Goal: Information Seeking & Learning: Learn about a topic

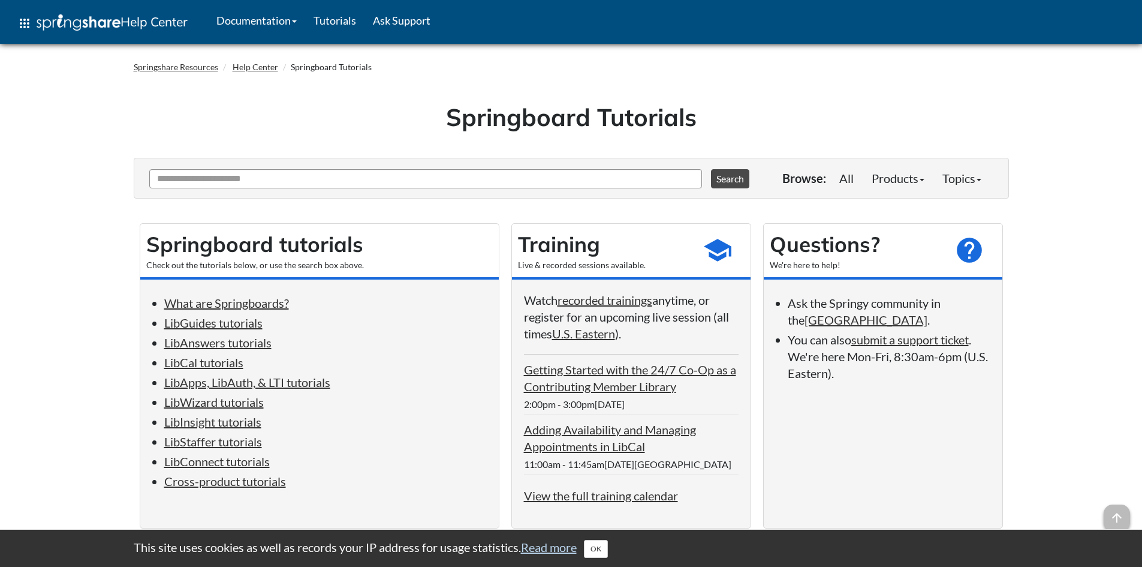
scroll to position [4298, 0]
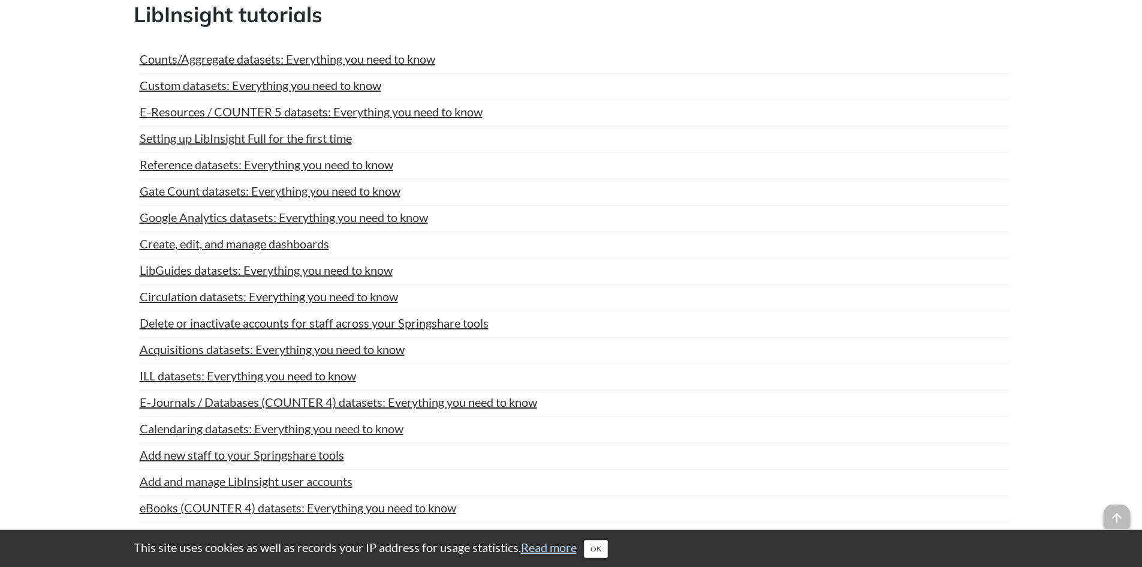
drag, startPoint x: 276, startPoint y: 142, endPoint x: 106, endPoint y: 91, distance: 178.3
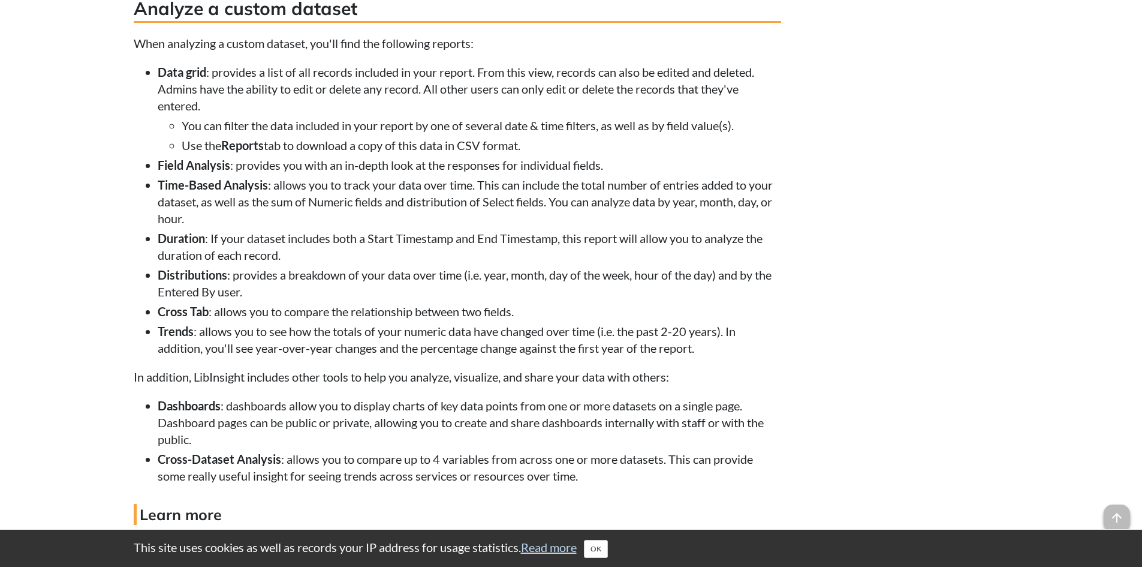
scroll to position [2878, 0]
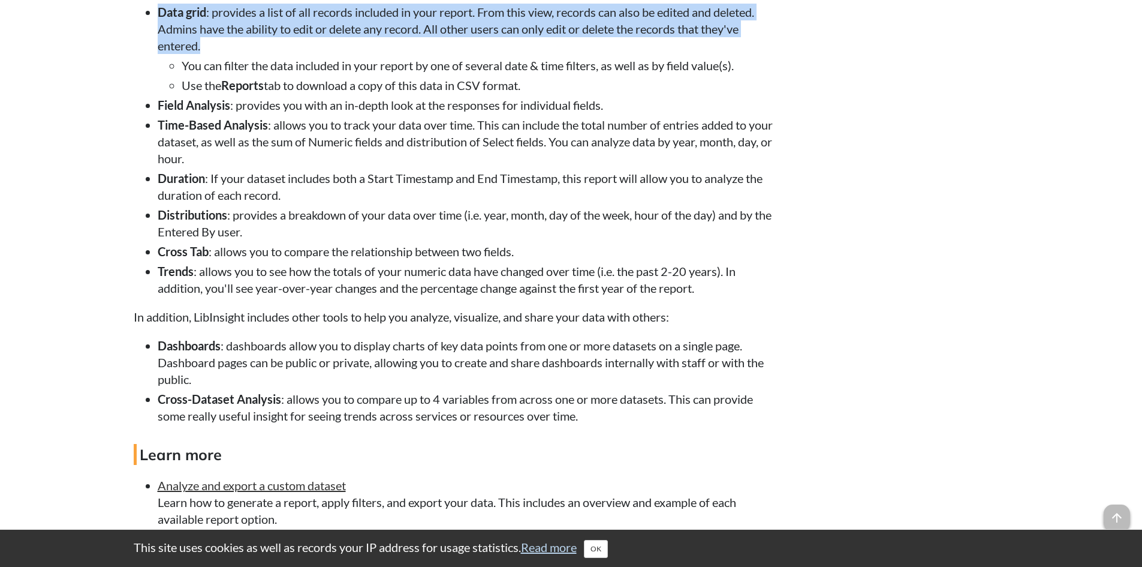
drag, startPoint x: 153, startPoint y: 30, endPoint x: 509, endPoint y: 58, distance: 356.7
click at [509, 58] on ul "Data grid : provides a list of all records included in your report. From this v…" at bounding box center [458, 150] width 648 height 293
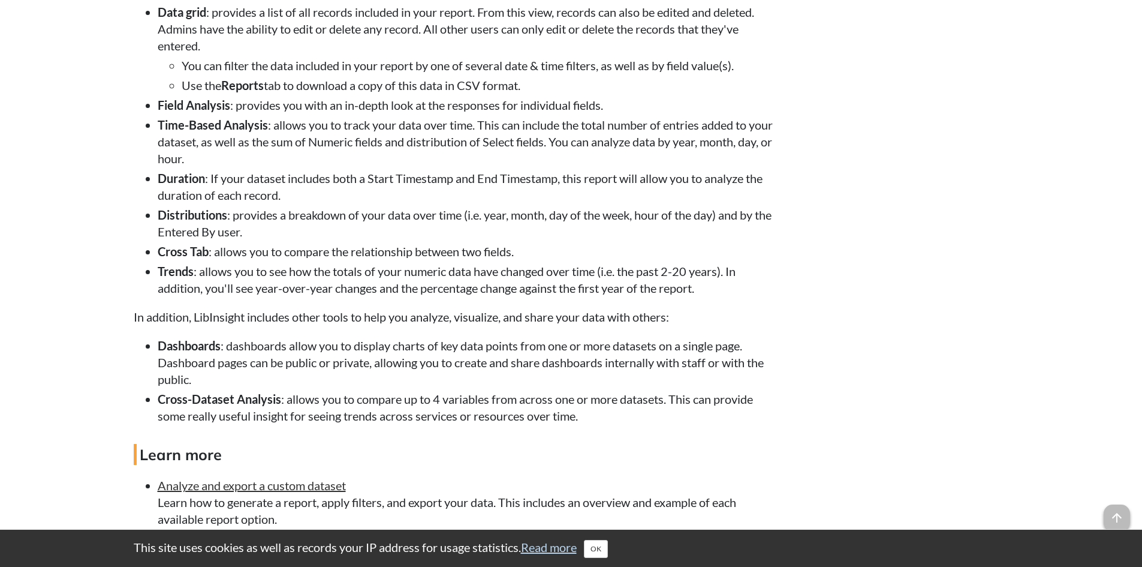
click at [501, 74] on li "You can filter the data included in your report by one of several date & time f…" at bounding box center [482, 65] width 600 height 17
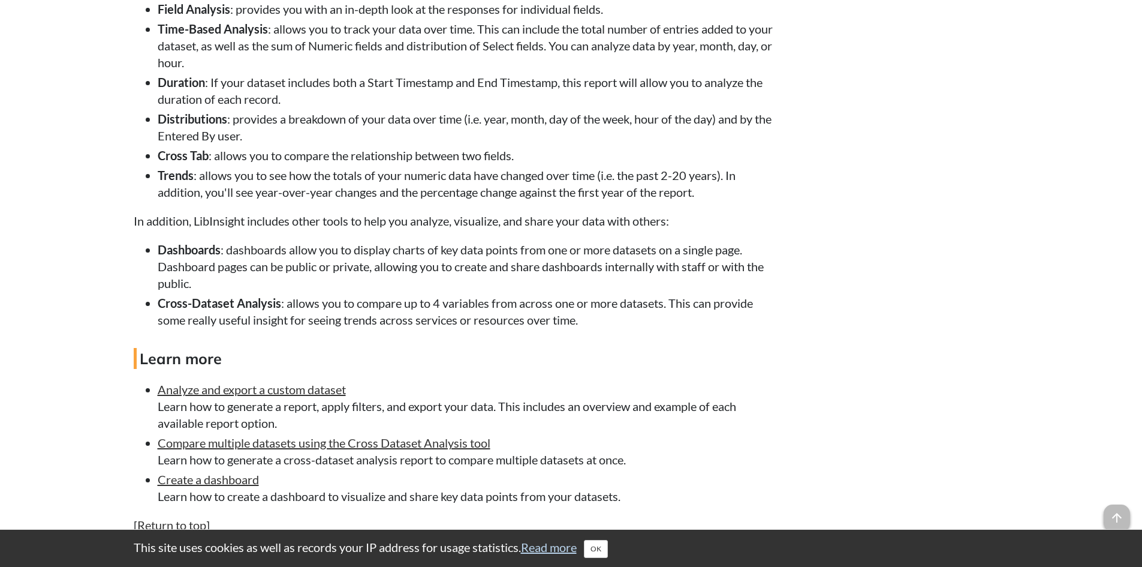
scroll to position [2998, 0]
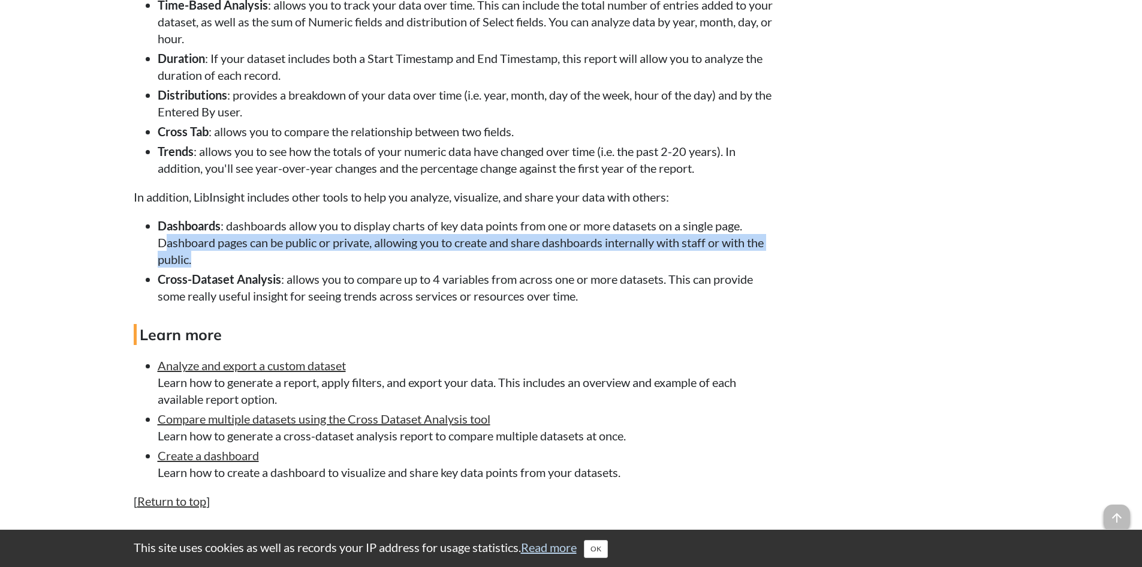
drag, startPoint x: 164, startPoint y: 253, endPoint x: 482, endPoint y: 276, distance: 319.3
click at [483, 267] on li "Dashboards : dashboards allow you to display charts of key data points from one…" at bounding box center [470, 242] width 624 height 50
click at [482, 267] on li "Dashboards : dashboards allow you to display charts of key data points from one…" at bounding box center [470, 242] width 624 height 50
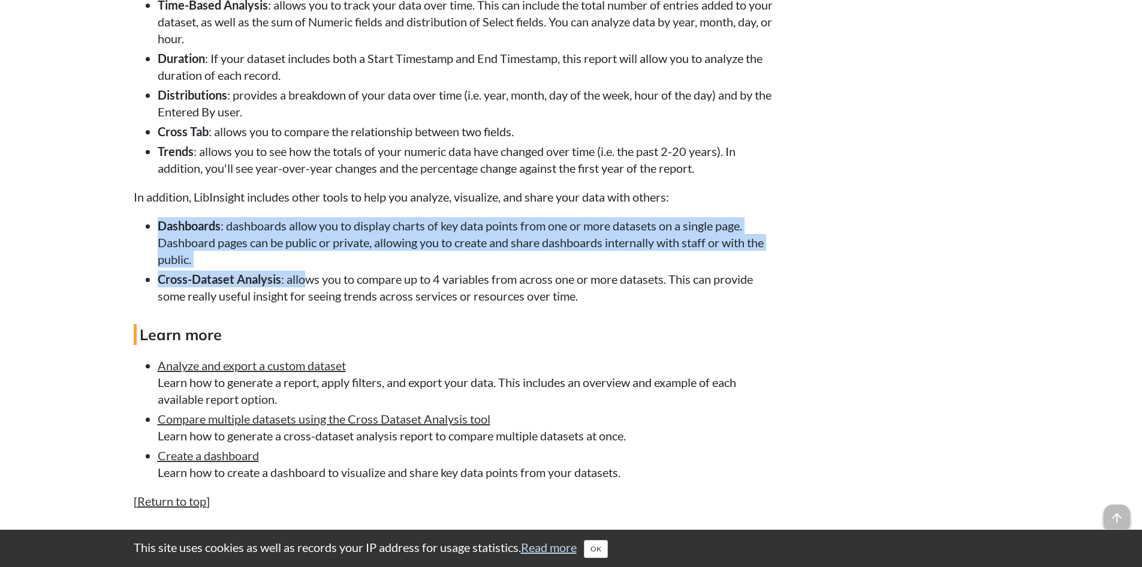
drag, startPoint x: 273, startPoint y: 293, endPoint x: 131, endPoint y: 231, distance: 155.0
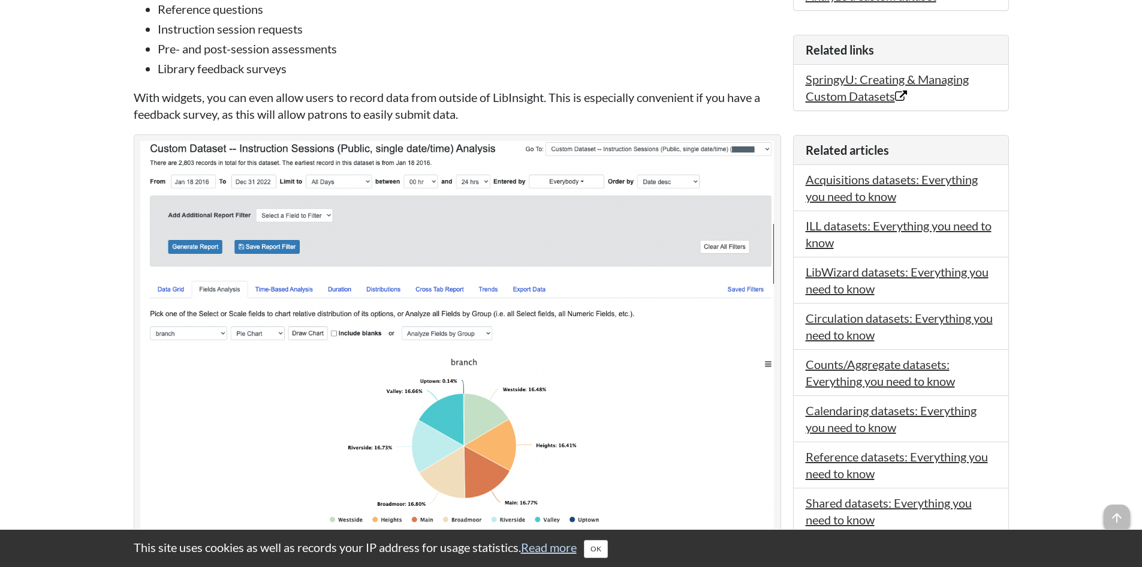
scroll to position [210, 0]
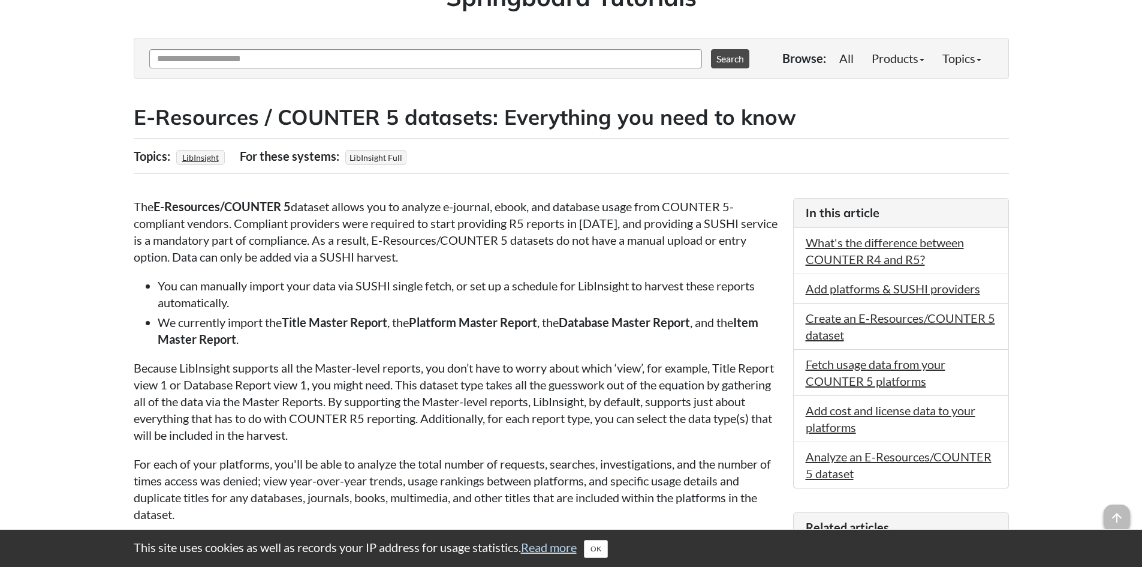
scroll to position [180, 0]
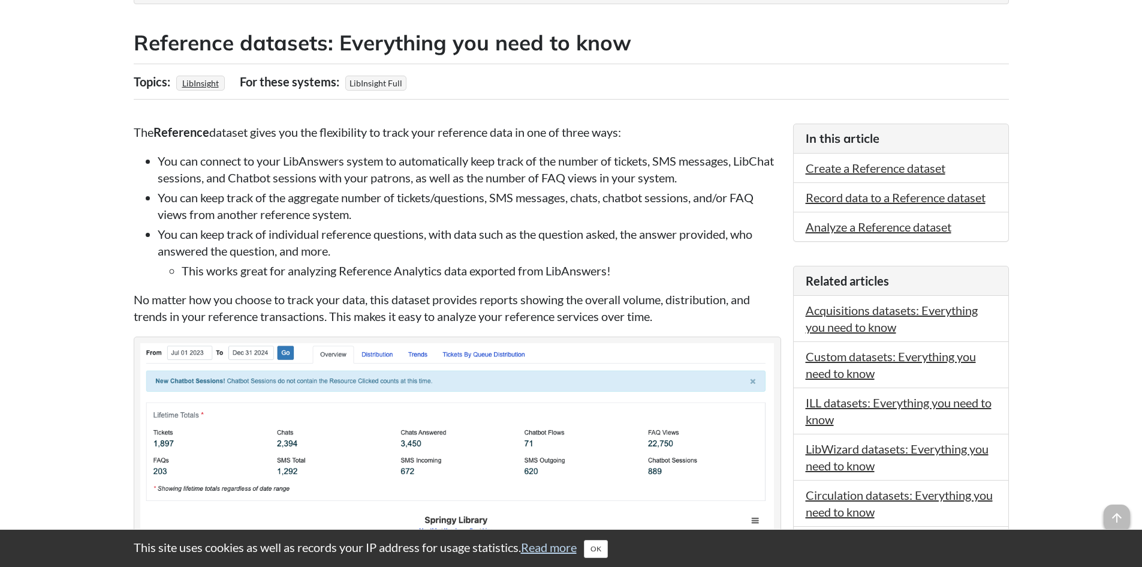
scroll to position [180, 0]
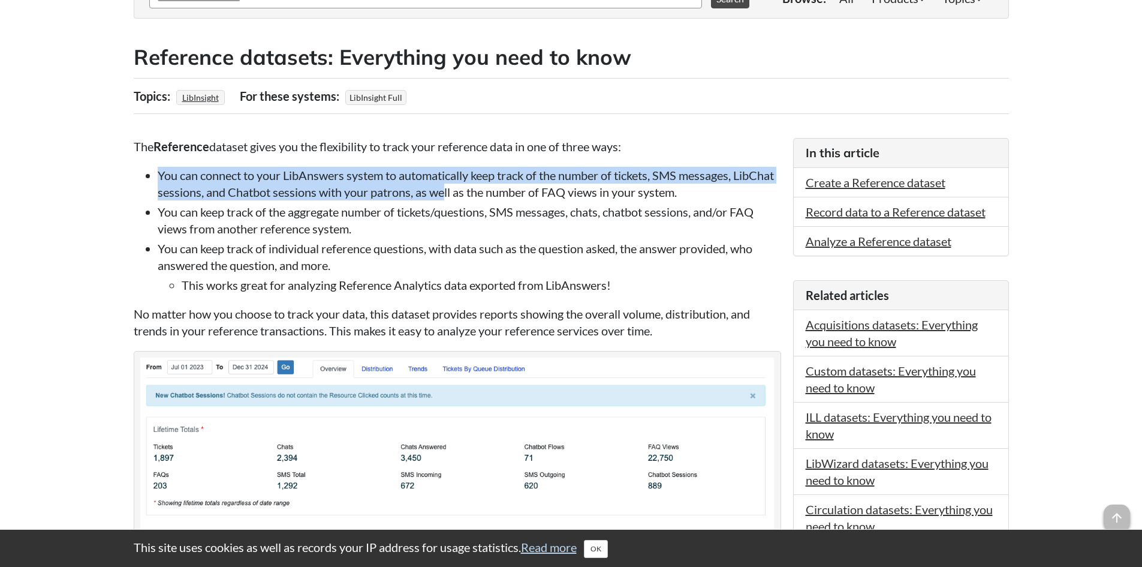
drag, startPoint x: 145, startPoint y: 176, endPoint x: 486, endPoint y: 198, distance: 342.5
click at [486, 198] on ul "You can connect to your LibAnswers system to automatically keep track of the nu…" at bounding box center [458, 230] width 648 height 127
click at [486, 199] on li "You can connect to your LibAnswers system to automatically keep track of the nu…" at bounding box center [470, 184] width 624 height 34
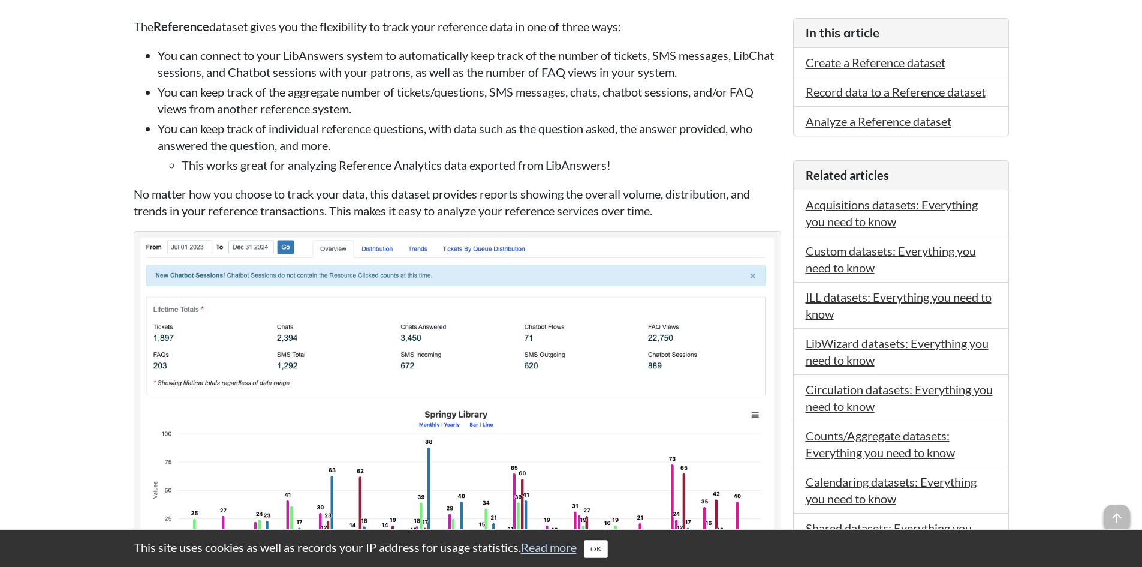
scroll to position [360, 0]
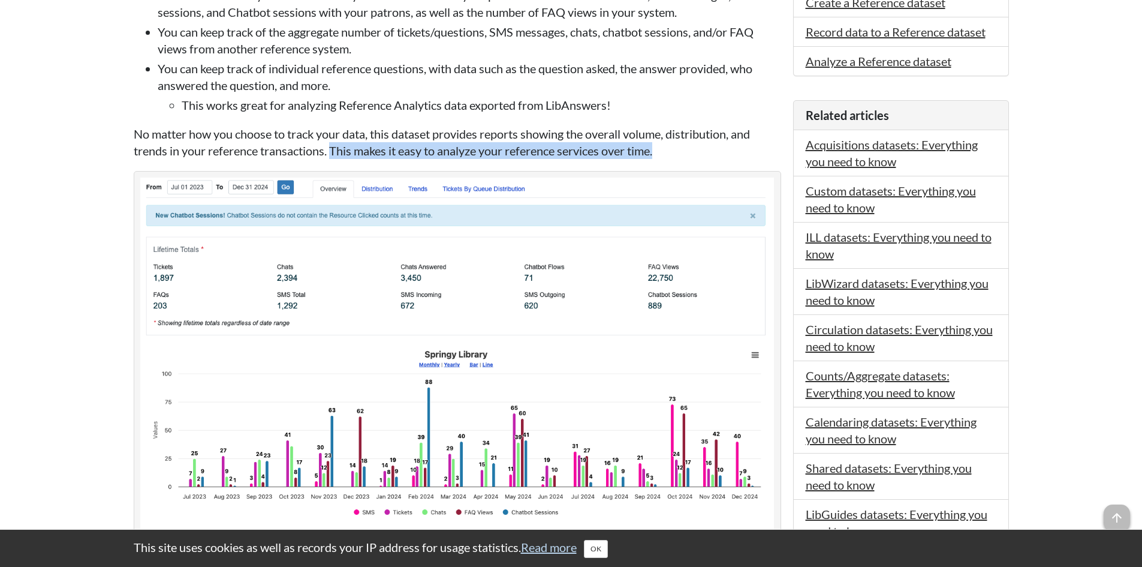
drag, startPoint x: 331, startPoint y: 148, endPoint x: 664, endPoint y: 158, distance: 333.6
click at [664, 158] on p "No matter how you choose to track your data, this dataset provides reports show…" at bounding box center [458, 142] width 648 height 34
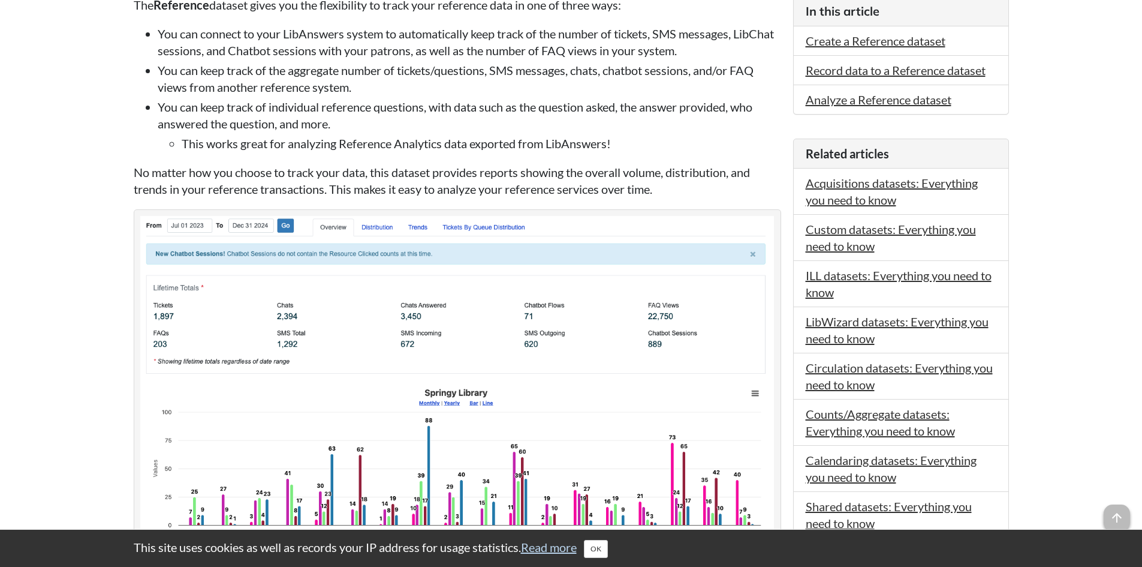
scroll to position [300, 0]
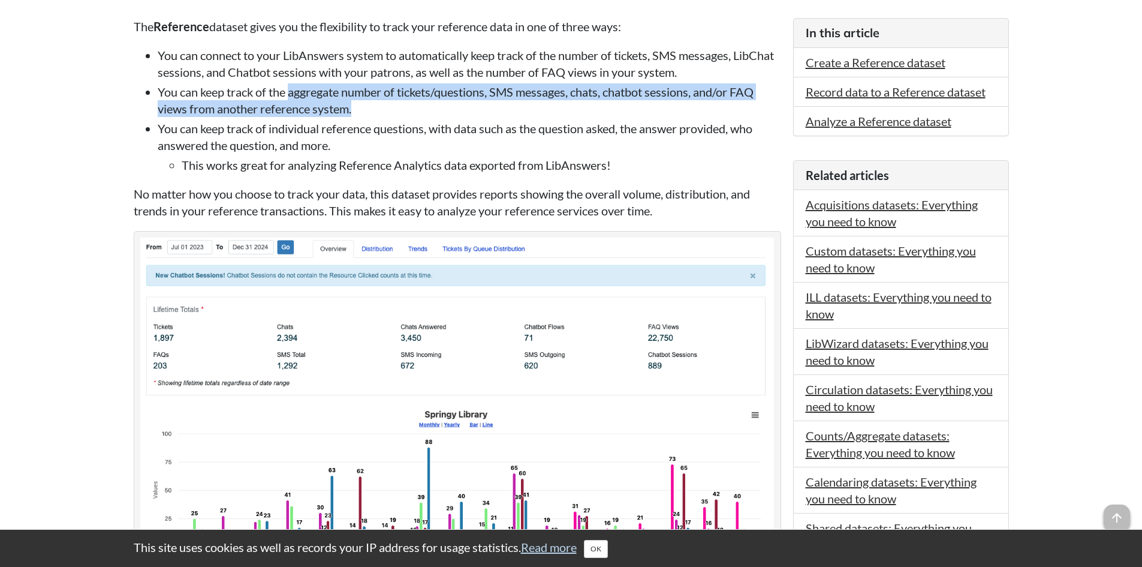
drag, startPoint x: 395, startPoint y: 112, endPoint x: 293, endPoint y: 89, distance: 104.9
click at [293, 89] on li "You can keep track of the aggregate number of tickets/questions, SMS messages, …" at bounding box center [470, 100] width 624 height 34
copy li "aggregate number of tickets/questions, SMS messages, chats, chatbot sessions, a…"
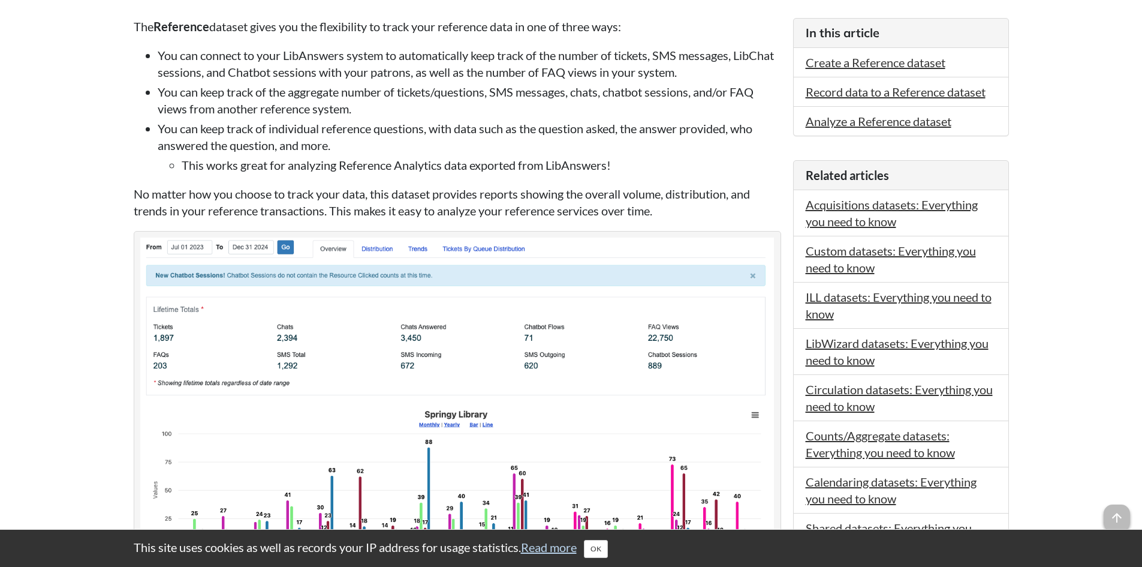
click at [630, 157] on li "This works great for analyzing Reference Analytics data exported from LibAnswer…" at bounding box center [482, 165] width 600 height 17
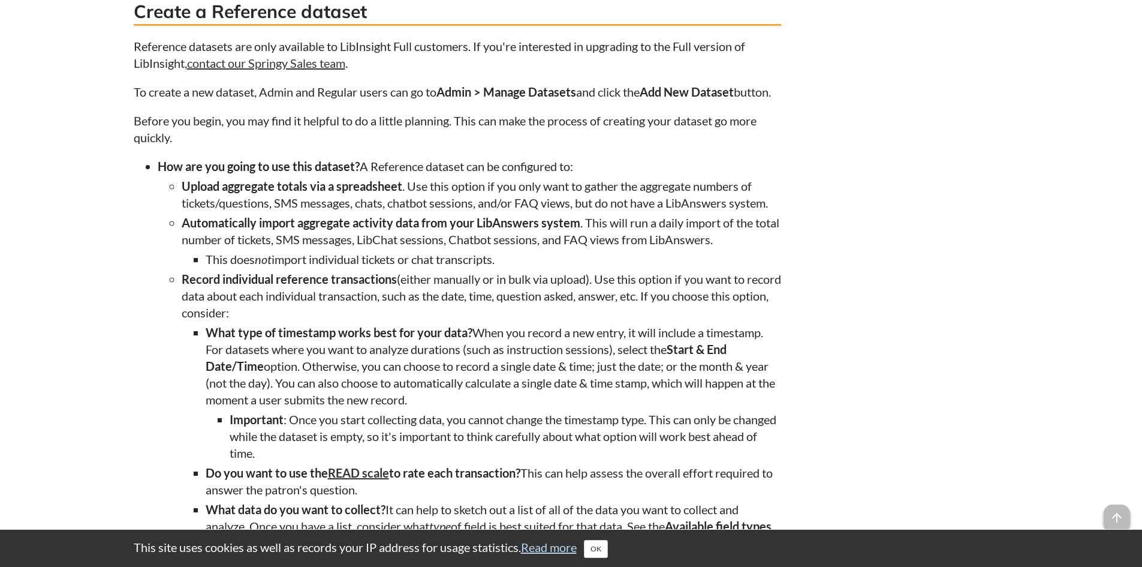
scroll to position [1139, 0]
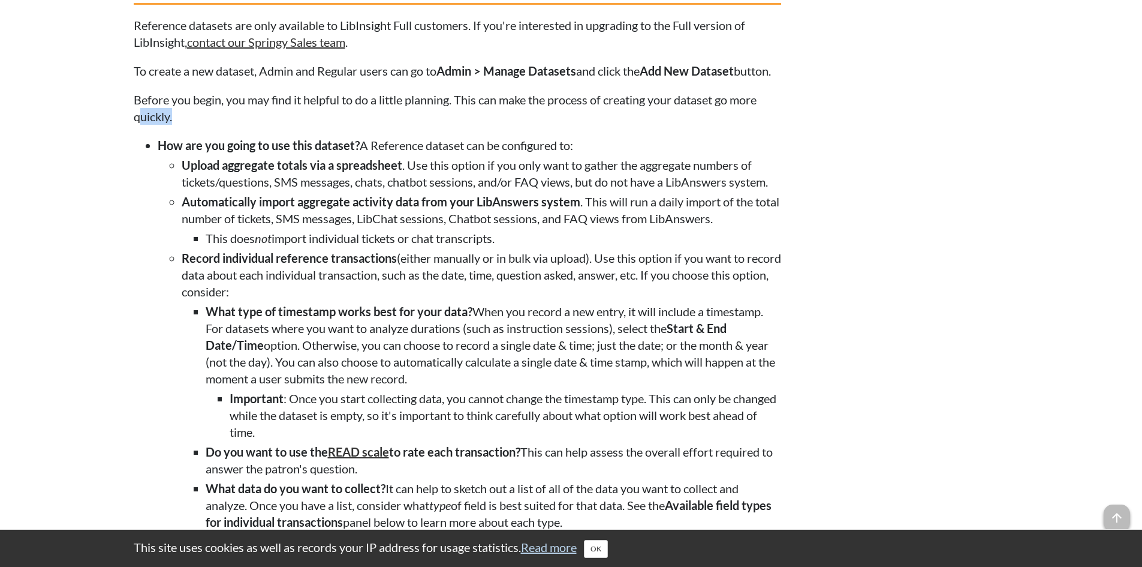
drag, startPoint x: 142, startPoint y: 130, endPoint x: 704, endPoint y: 160, distance: 563.3
click at [704, 160] on li "How are you going to use this dataset? A Reference dataset can be configured to…" at bounding box center [470, 388] width 624 height 503
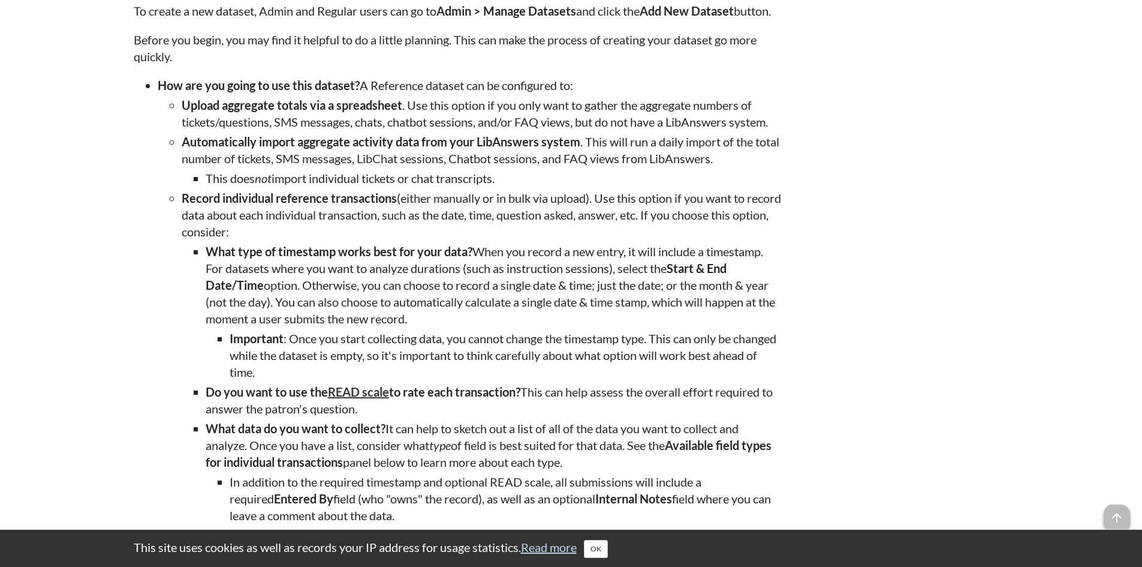
scroll to position [1319, 0]
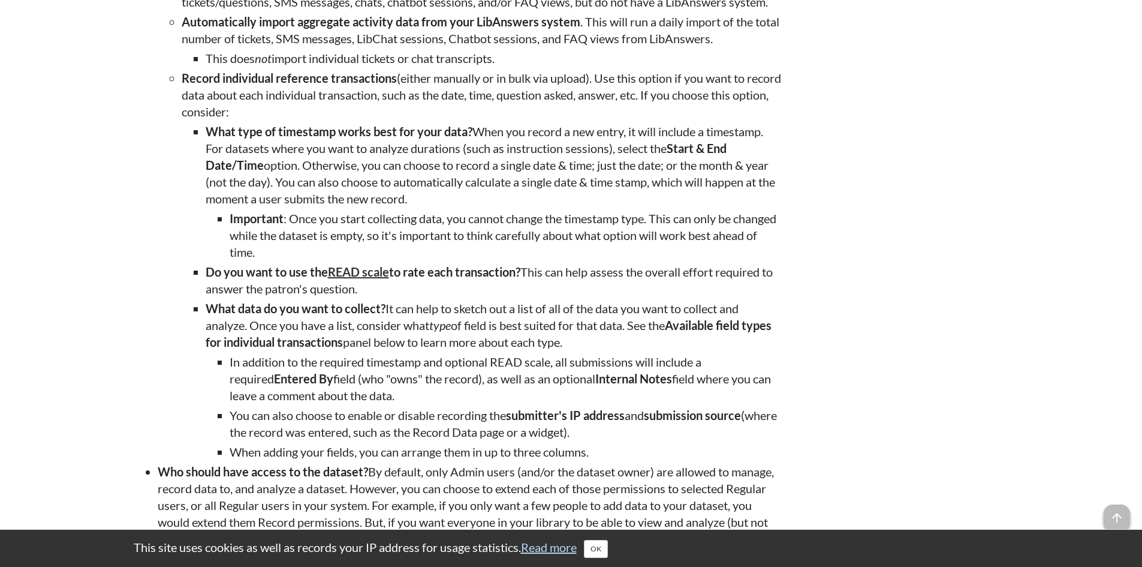
click at [691, 457] on ul "In addition to the required timestamp and optional READ scale, all submissions …" at bounding box center [494, 406] width 576 height 107
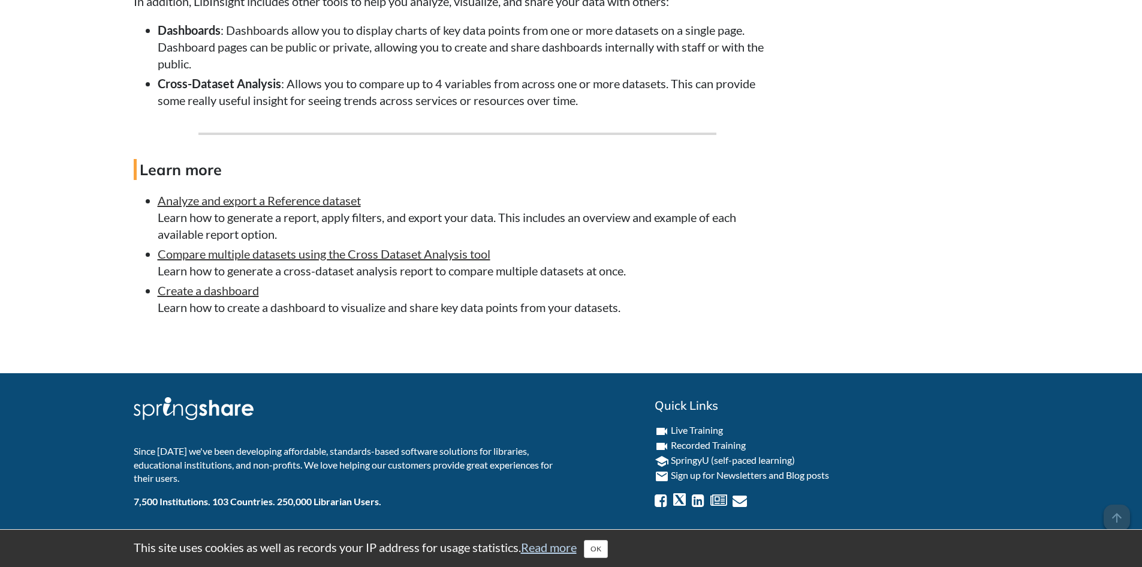
scroll to position [4198, 0]
